Goal: Task Accomplishment & Management: Manage account settings

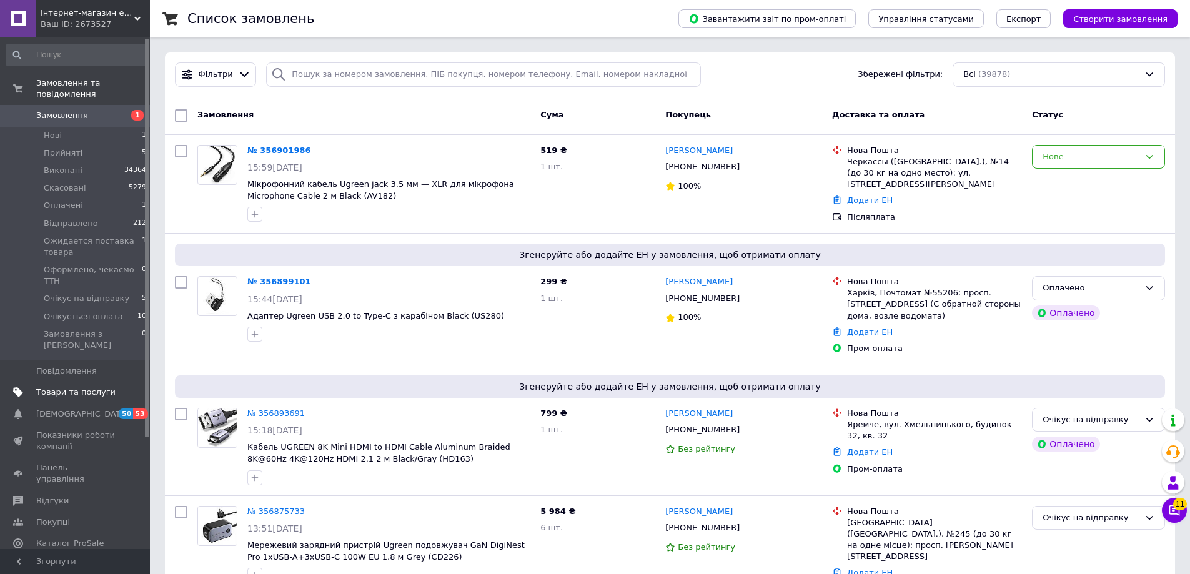
click at [83, 387] on span "Товари та послуги" at bounding box center [75, 392] width 79 height 11
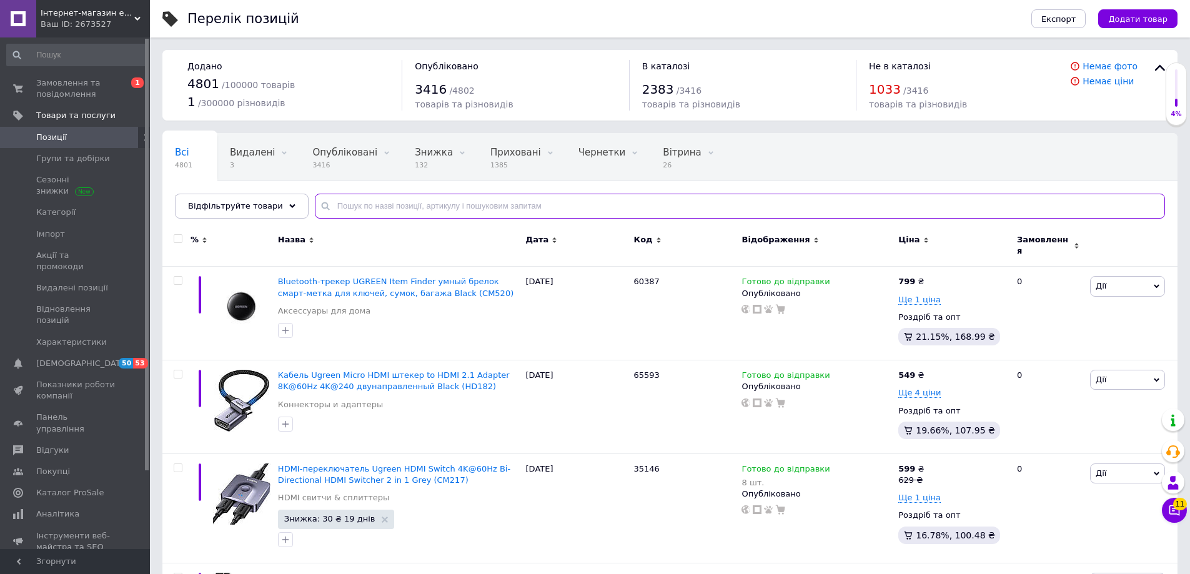
click at [445, 215] on input "text" at bounding box center [740, 206] width 850 height 25
paste input "CATKLF-B91"
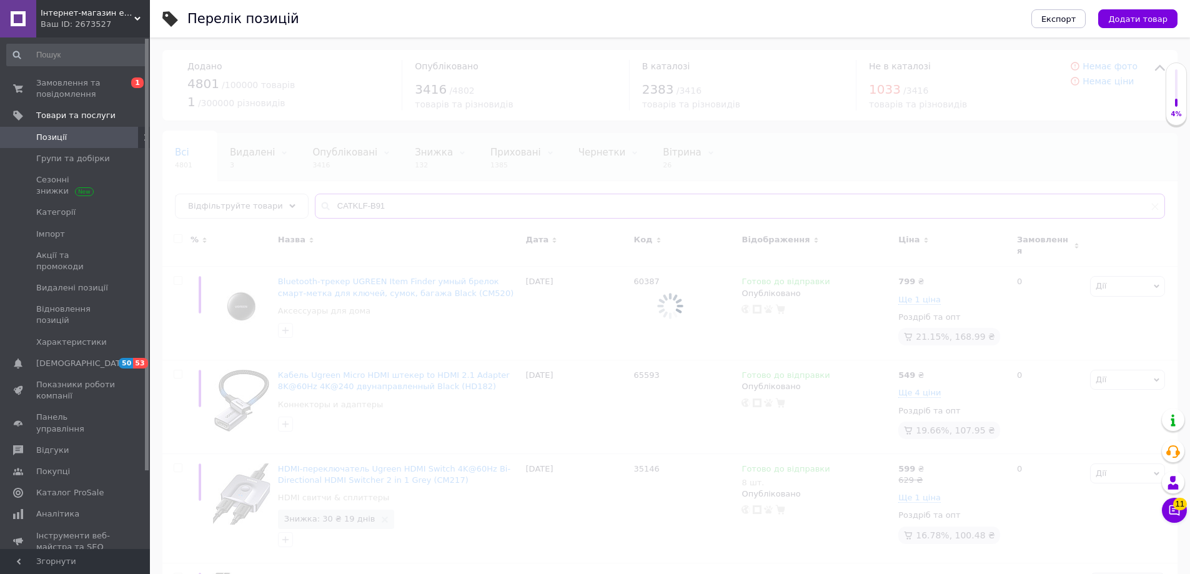
type input "CATKLF-B91"
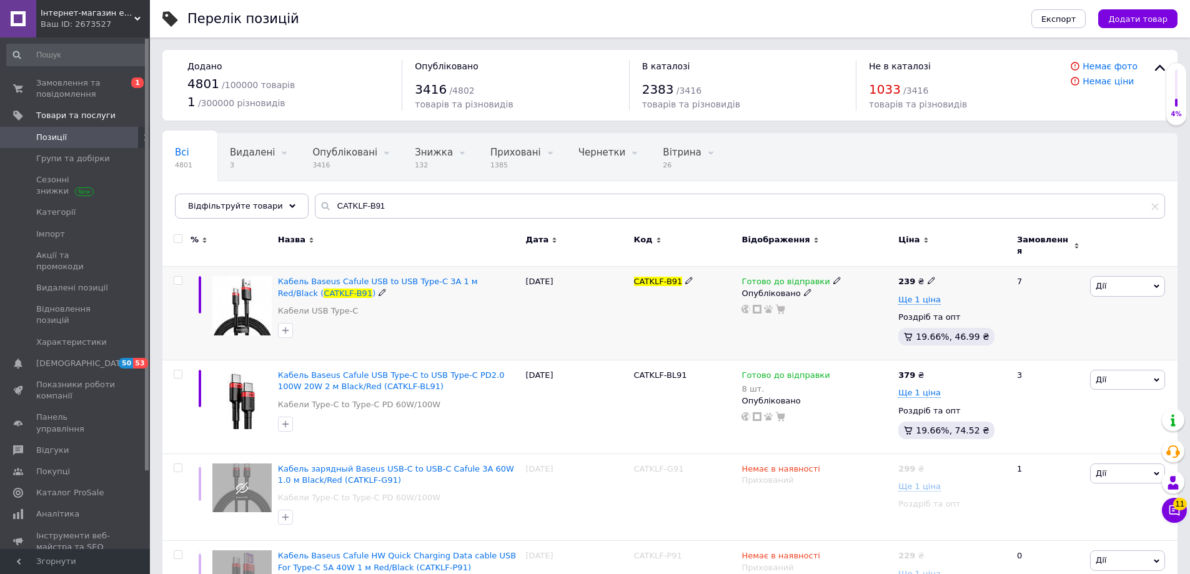
click at [927, 277] on icon at bounding box center [930, 280] width 7 height 7
drag, startPoint x: 969, startPoint y: 262, endPoint x: 919, endPoint y: 249, distance: 51.7
type input "279"
click at [912, 295] on span "Ще 1 ціна" at bounding box center [919, 300] width 42 height 10
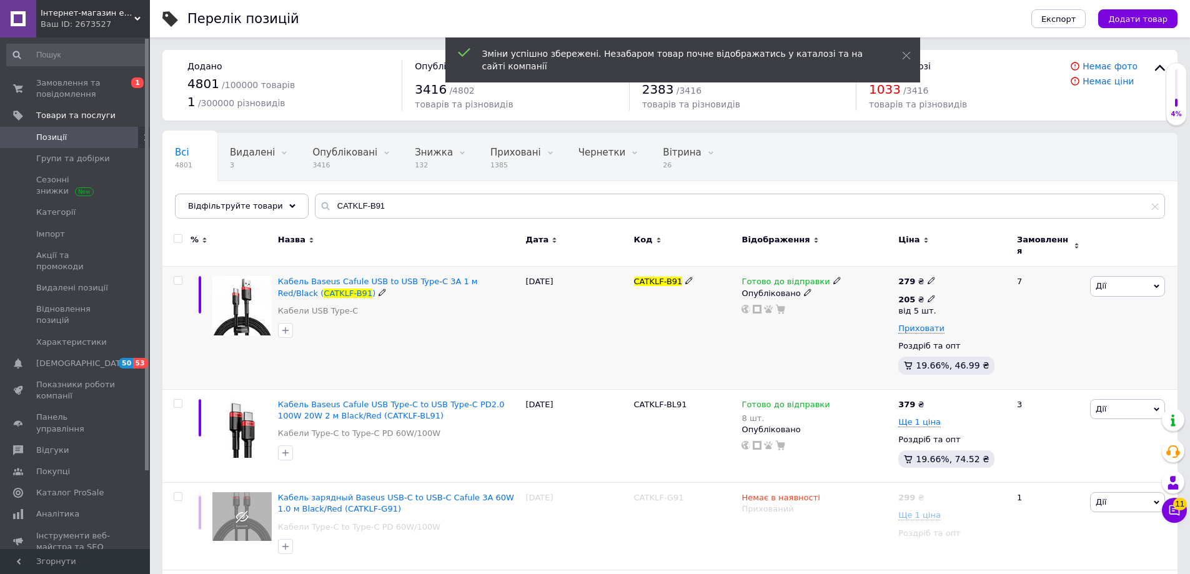
click at [929, 295] on icon at bounding box center [930, 298] width 7 height 7
drag, startPoint x: 977, startPoint y: 267, endPoint x: 833, endPoint y: 236, distance: 147.6
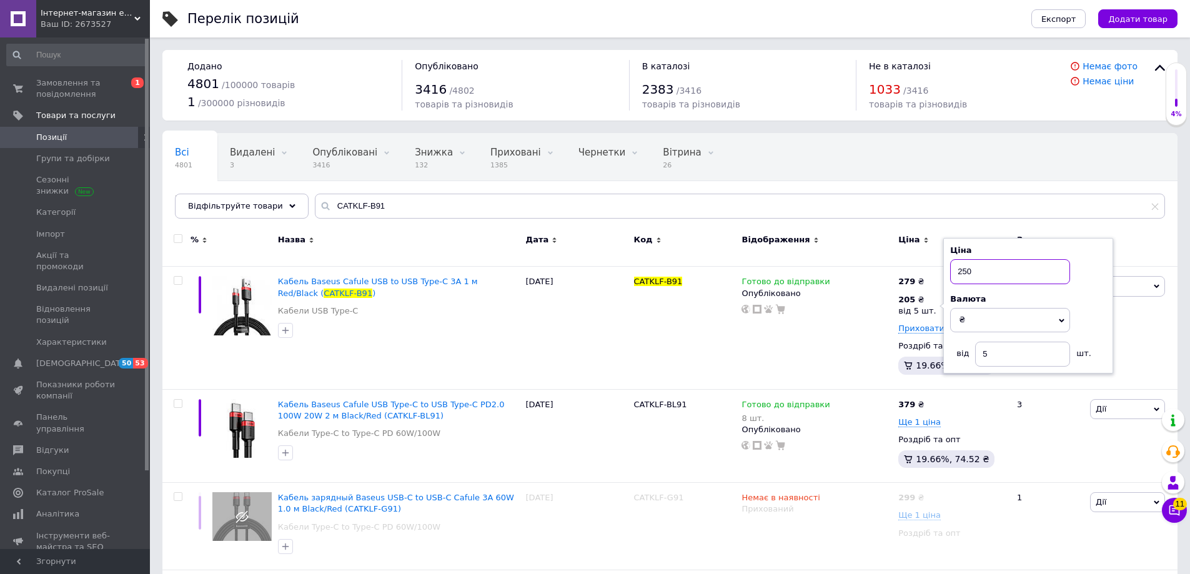
type input "250"
click at [856, 172] on div "Всі 4801 Видалені 3 Видалити Редагувати Опубліковані 3416 Видалити Редагувати З…" at bounding box center [512, 181] width 701 height 95
